Goal: Contribute content

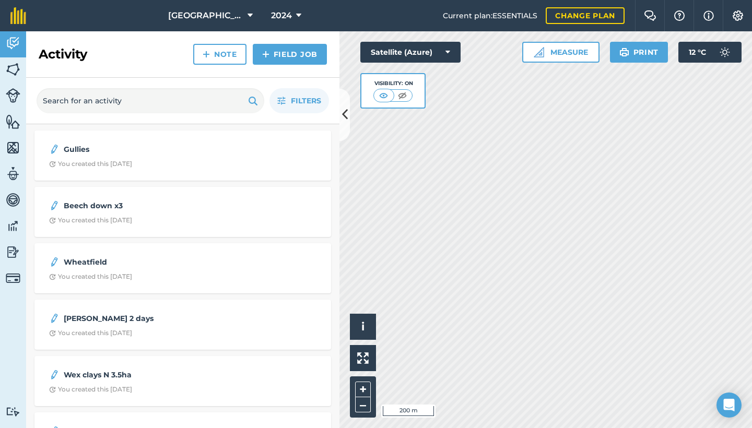
click at [296, 15] on icon at bounding box center [298, 15] width 5 height 13
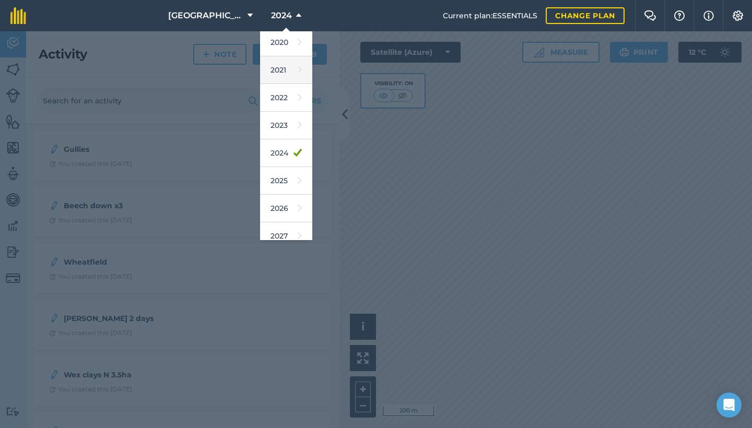
scroll to position [92, 0]
click at [279, 172] on link "2025" at bounding box center [286, 175] width 52 height 28
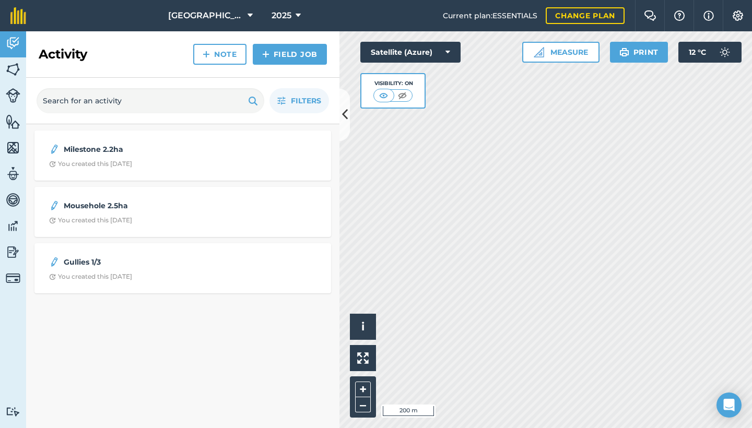
click at [224, 52] on link "Note" at bounding box center [219, 54] width 53 height 21
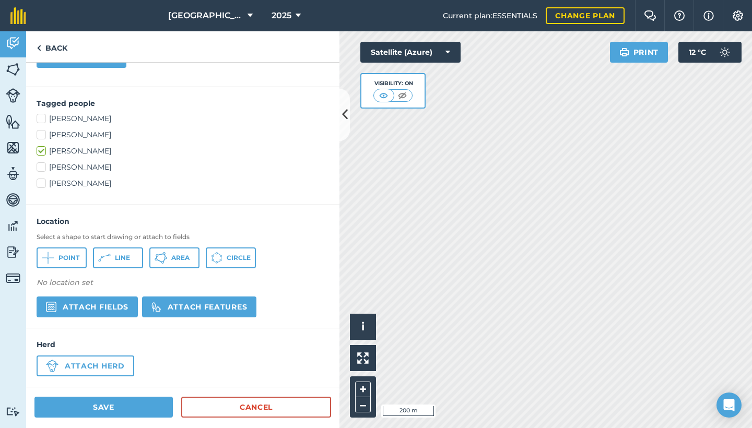
click at [176, 252] on button "Area" at bounding box center [174, 258] width 50 height 21
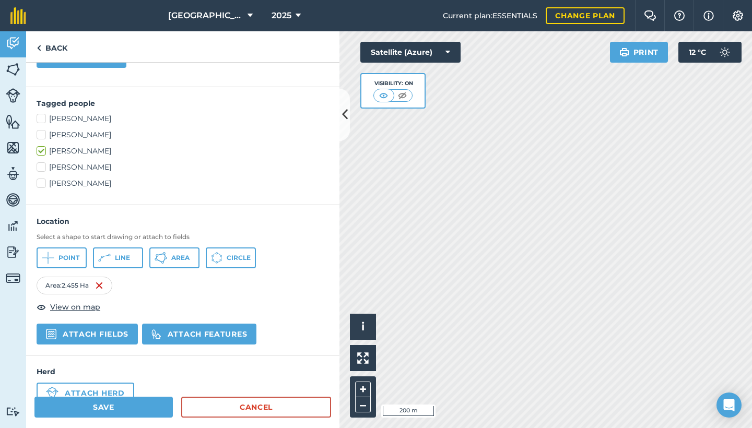
click at [175, 257] on span "Area" at bounding box center [180, 258] width 18 height 8
click at [186, 260] on span "Area" at bounding box center [180, 258] width 18 height 8
click at [181, 257] on span "Area" at bounding box center [180, 258] width 18 height 8
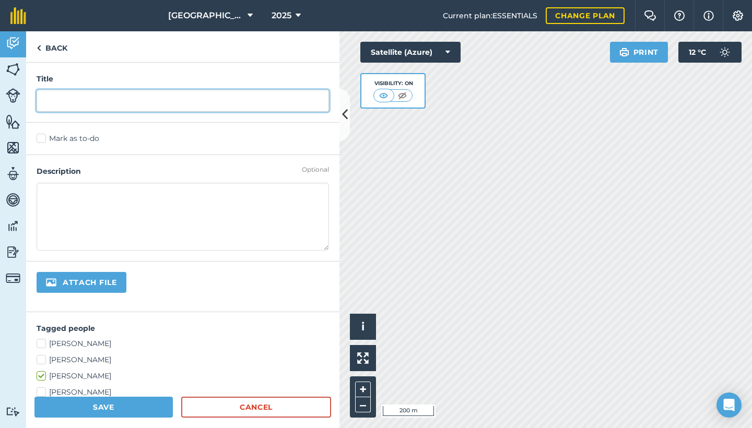
click at [80, 102] on input "text" at bounding box center [183, 101] width 292 height 22
type input "Buddicks 2.6ha"
click at [81, 282] on button "Attach file" at bounding box center [82, 282] width 90 height 21
